Goal: Task Accomplishment & Management: Manage account settings

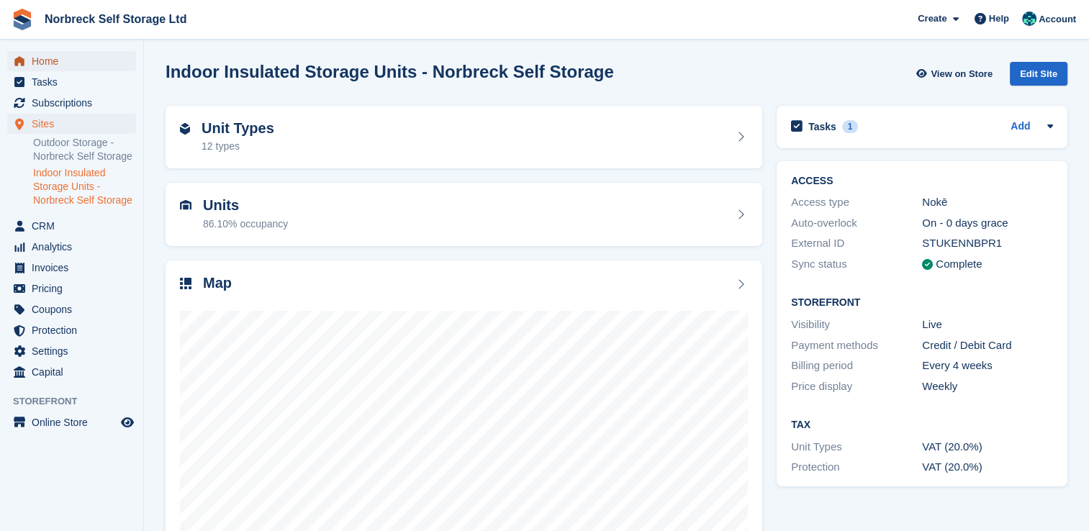
click at [37, 60] on span "Home" at bounding box center [75, 61] width 86 height 20
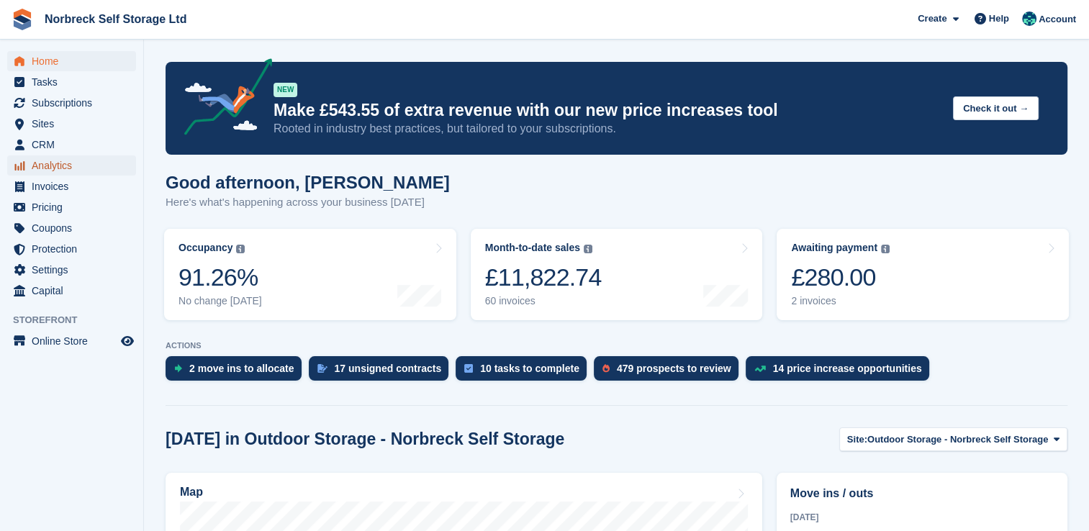
click at [37, 165] on span "Analytics" at bounding box center [75, 165] width 86 height 20
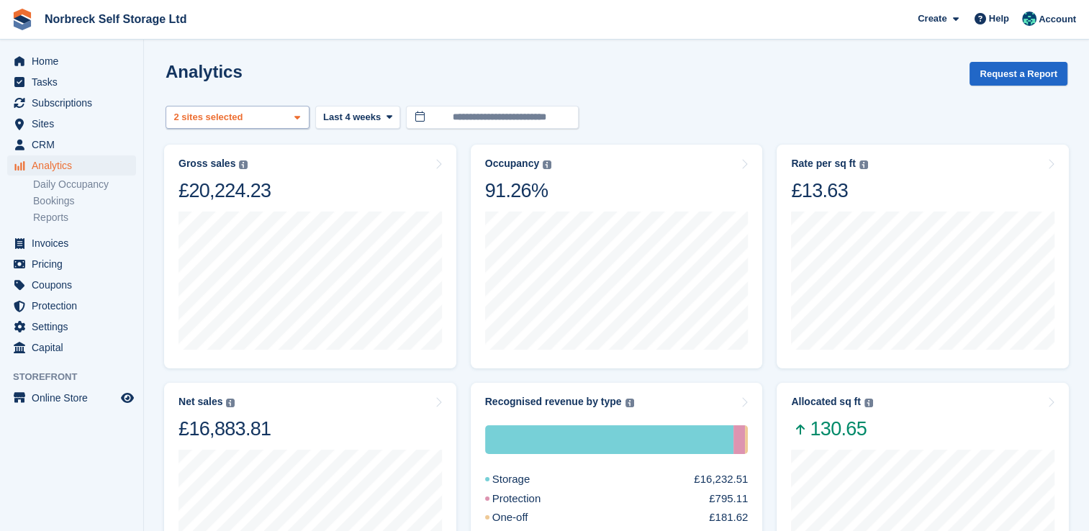
click at [299, 120] on icon at bounding box center [297, 117] width 6 height 9
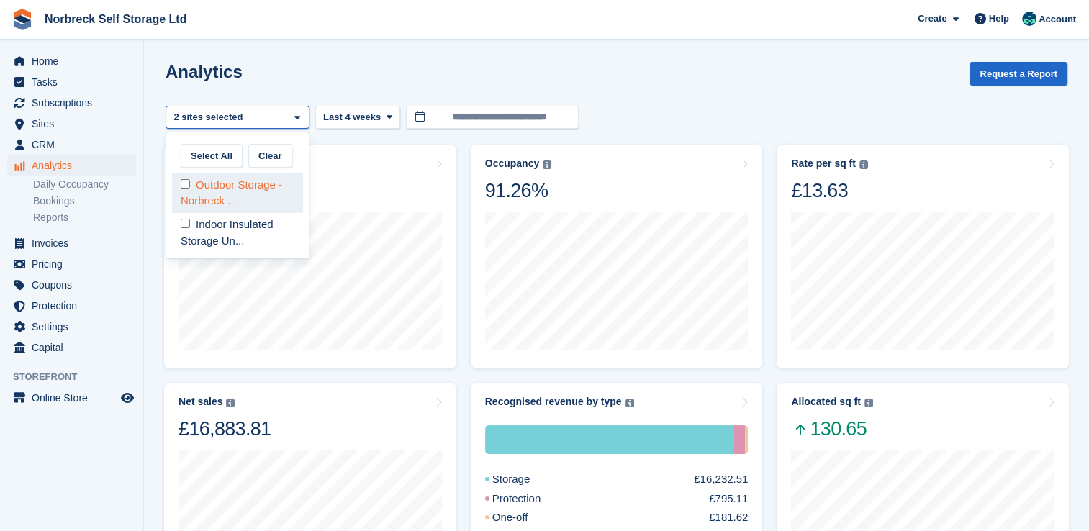
click at [263, 188] on div "Outdoor Storage - Norbreck ..." at bounding box center [237, 193] width 131 height 40
select select "****"
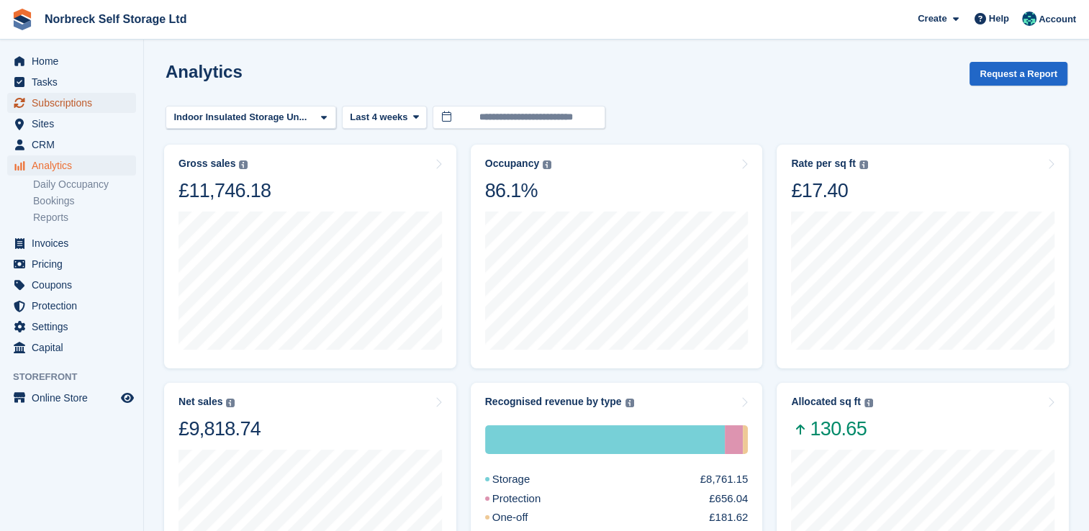
click at [73, 96] on span "Subscriptions" at bounding box center [75, 103] width 86 height 20
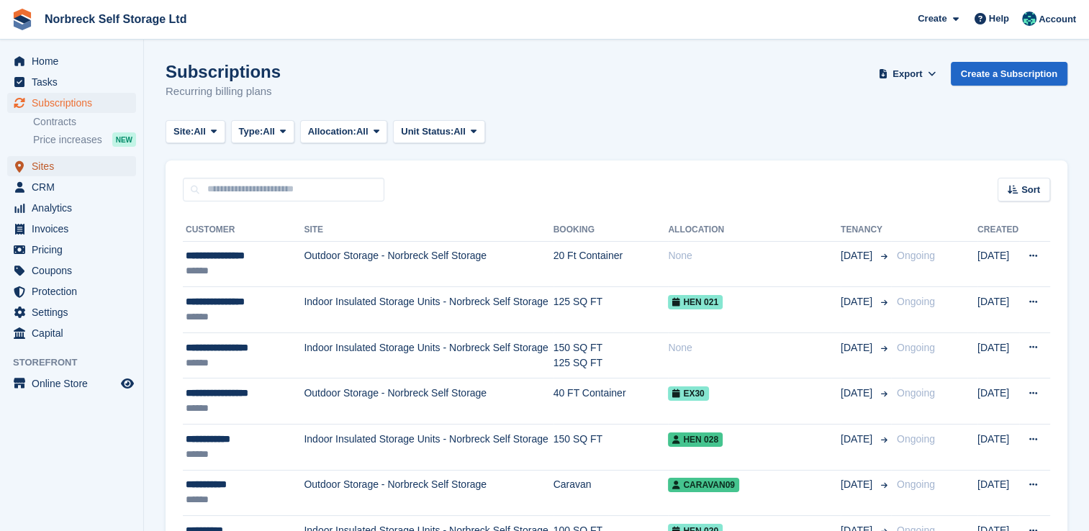
click at [42, 162] on span "Sites" at bounding box center [75, 166] width 86 height 20
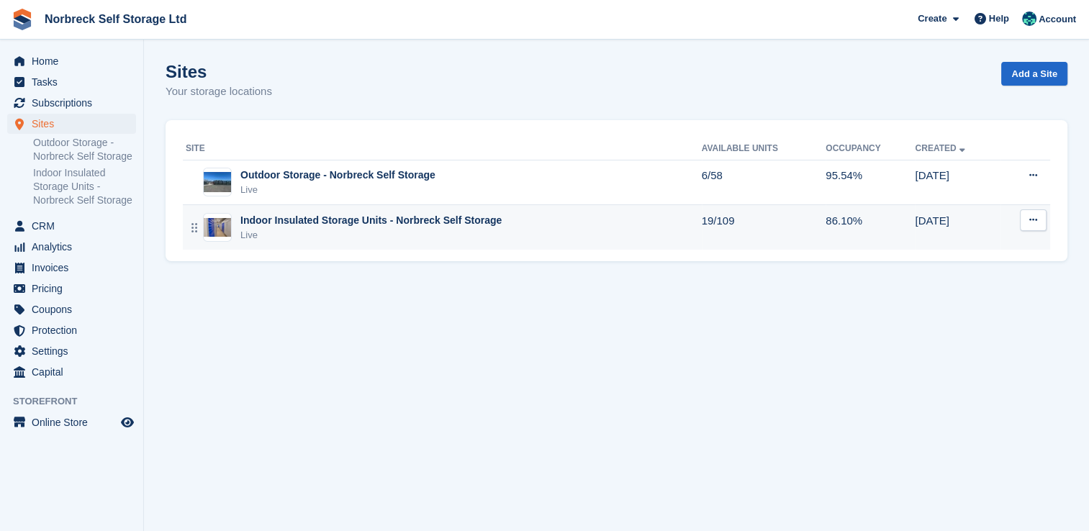
click at [379, 239] on div "Live" at bounding box center [370, 235] width 261 height 14
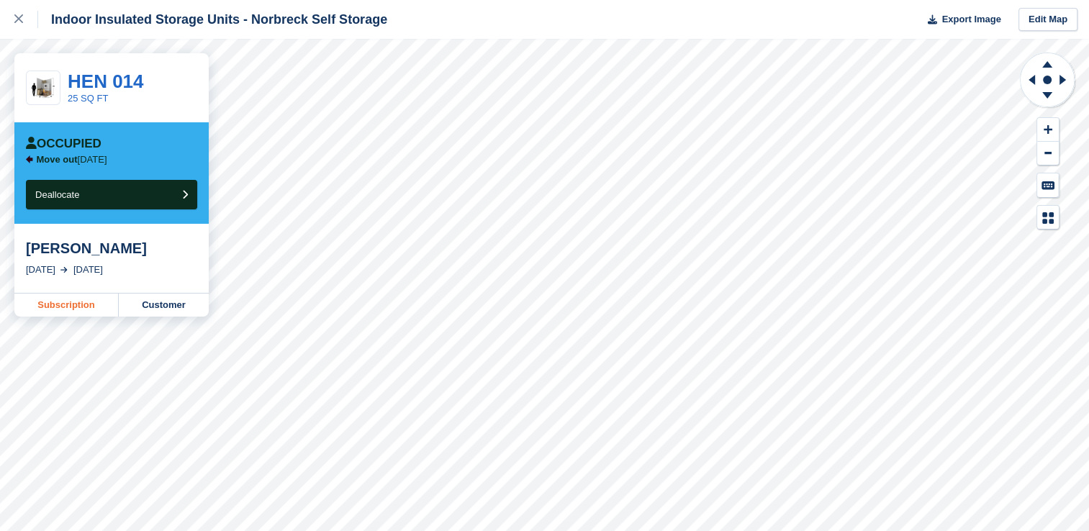
click at [52, 312] on link "Subscription" at bounding box center [66, 305] width 104 height 23
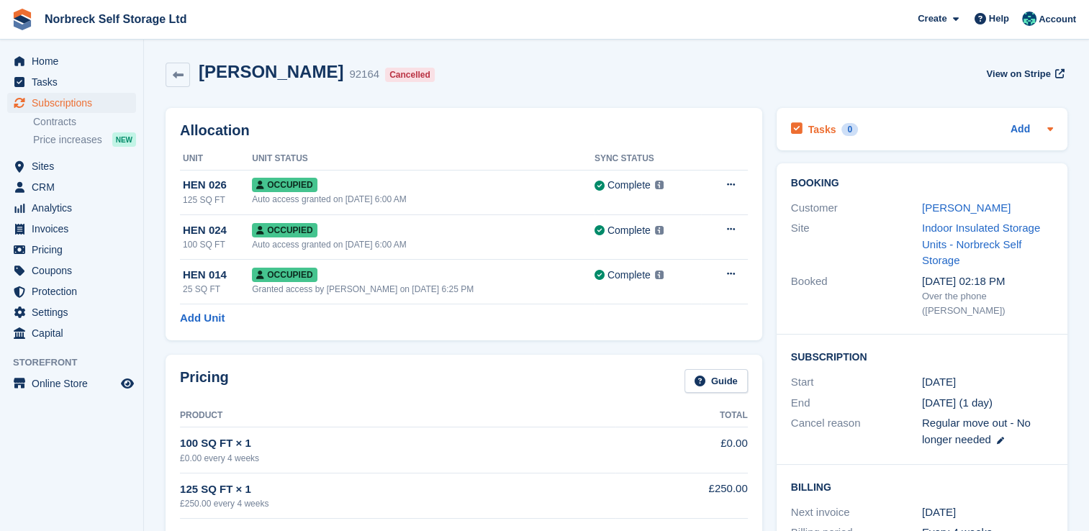
click at [1046, 130] on icon at bounding box center [1050, 129] width 12 height 12
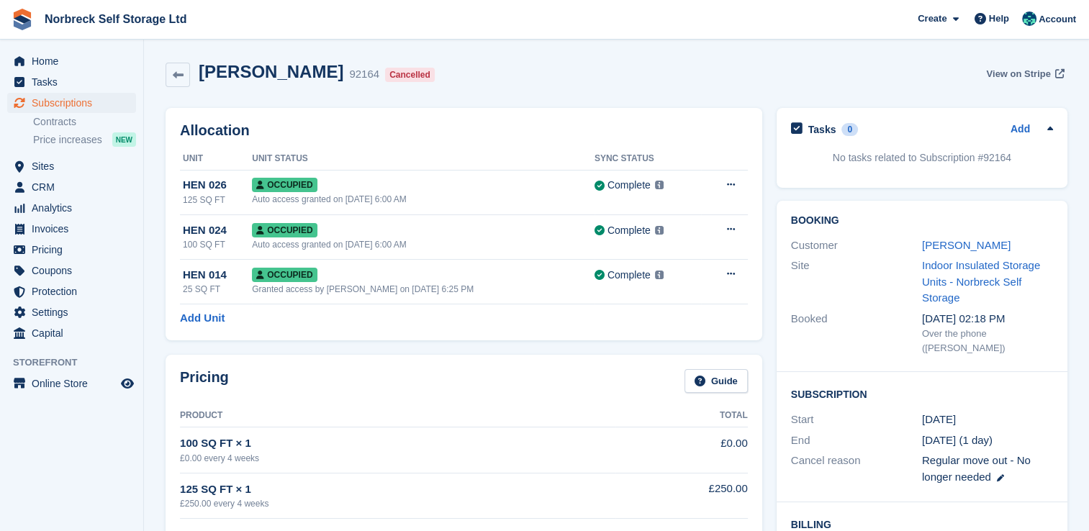
click at [1022, 73] on span "View on Stripe" at bounding box center [1018, 74] width 64 height 14
click at [290, 268] on span "Occupied" at bounding box center [284, 275] width 65 height 14
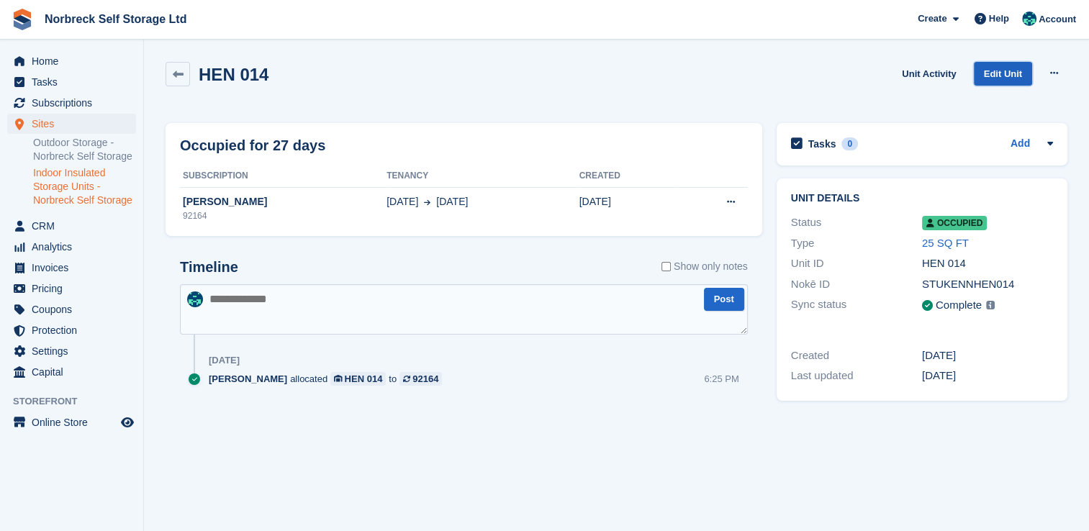
click at [1013, 75] on link "Edit Unit" at bounding box center [1003, 74] width 58 height 24
click at [1051, 72] on icon at bounding box center [1054, 72] width 8 height 9
click at [816, 82] on div "HEN 014 Unit Activity Edit Unit Overlock Repossess Deallocate" at bounding box center [617, 82] width 902 height 41
click at [1009, 75] on link "Edit Unit" at bounding box center [1003, 74] width 58 height 24
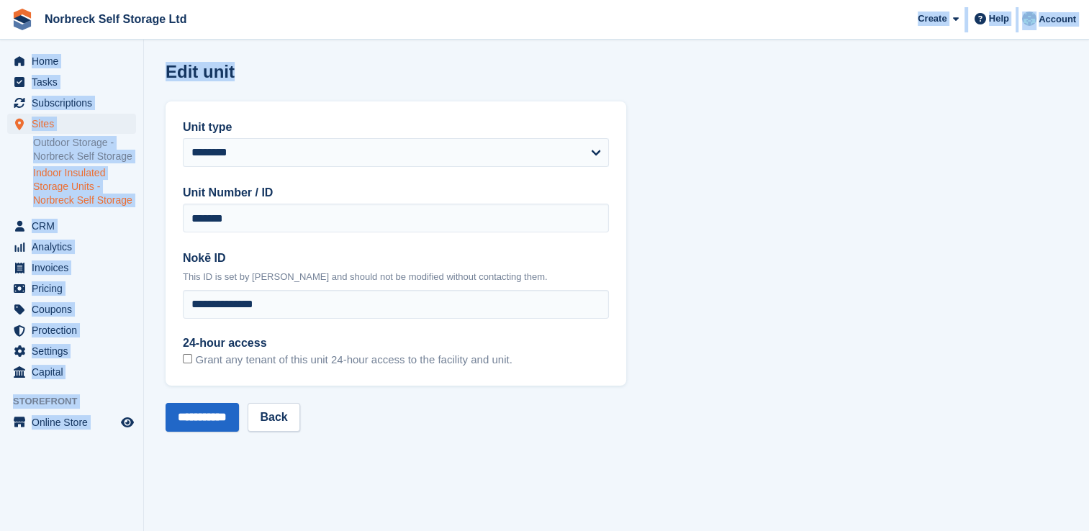
drag, startPoint x: 1009, startPoint y: 73, endPoint x: 633, endPoint y: 24, distance: 378.9
click at [633, 24] on div "Norbreck Self Storage Ltd Create Subscription Invoice Contact Deal Discount Pag…" at bounding box center [544, 265] width 1089 height 531
click at [340, 54] on section "**********" at bounding box center [616, 265] width 945 height 531
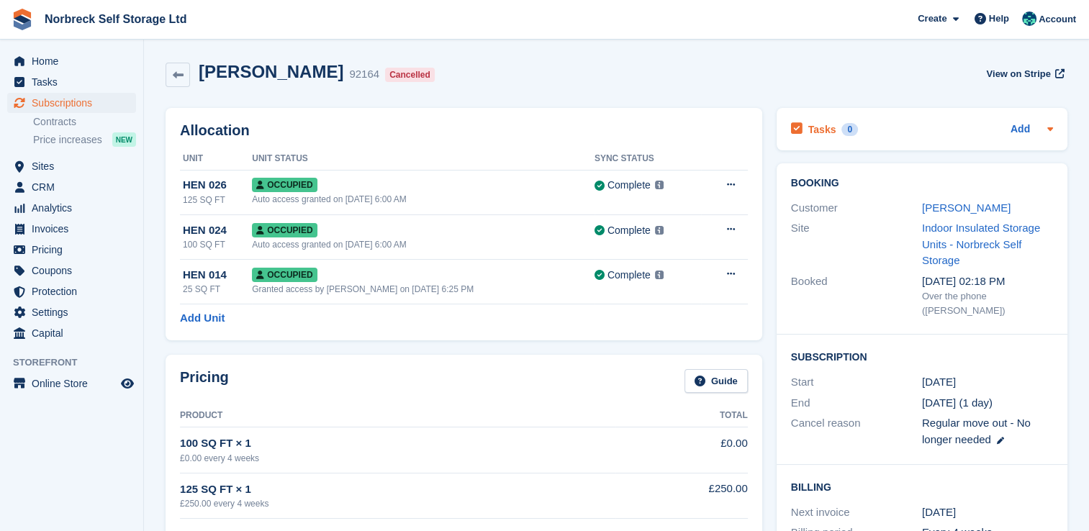
click at [814, 127] on h2 "Tasks" at bounding box center [822, 129] width 28 height 13
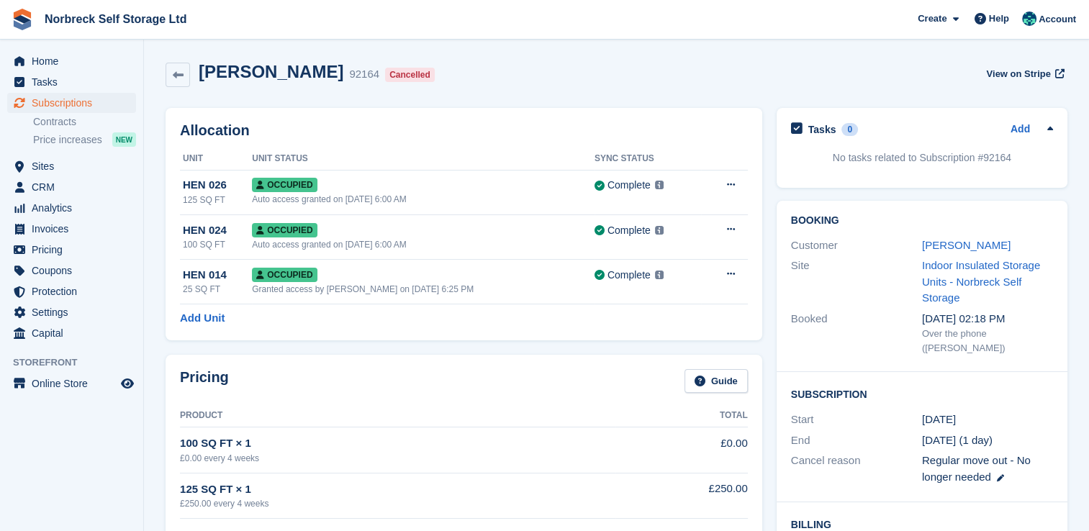
click at [20, 63] on icon "menu" at bounding box center [19, 61] width 10 height 10
